Goal: Communication & Community: Connect with others

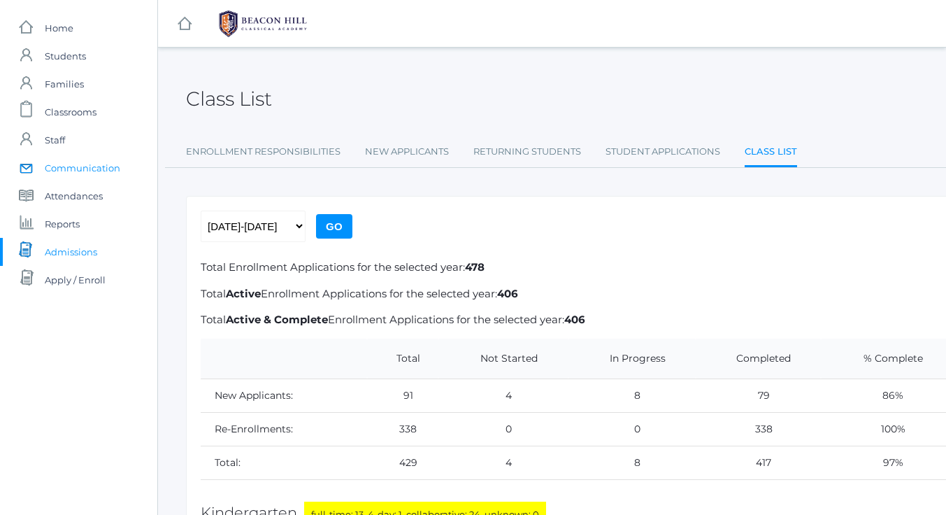
click at [75, 170] on span "Communication" at bounding box center [83, 168] width 76 height 28
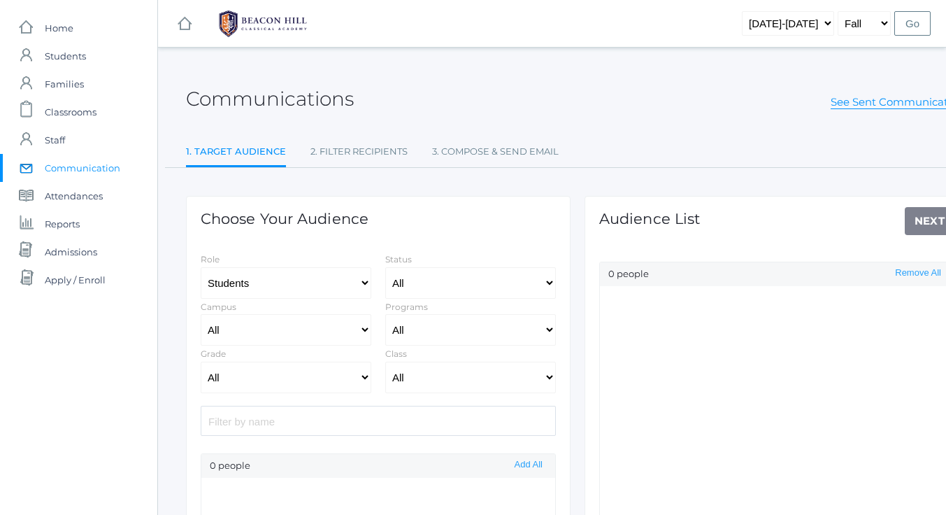
select select "Enrolled"
click at [354, 421] on input "search" at bounding box center [378, 421] width 355 height 30
type input "yaell"
click at [522, 487] on button "Add" at bounding box center [534, 489] width 24 height 12
